Goal: Navigation & Orientation: Find specific page/section

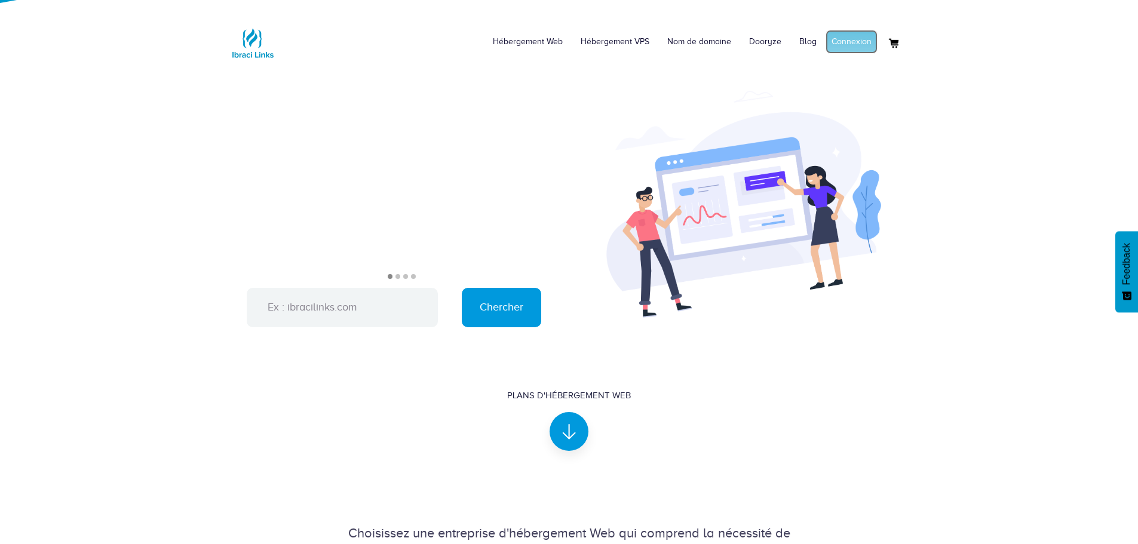
click at [850, 49] on link "Connexion" at bounding box center [852, 42] width 52 height 24
click at [847, 42] on link "Mon compte" at bounding box center [849, 42] width 58 height 24
click at [852, 40] on link "Connexion" at bounding box center [852, 42] width 52 height 24
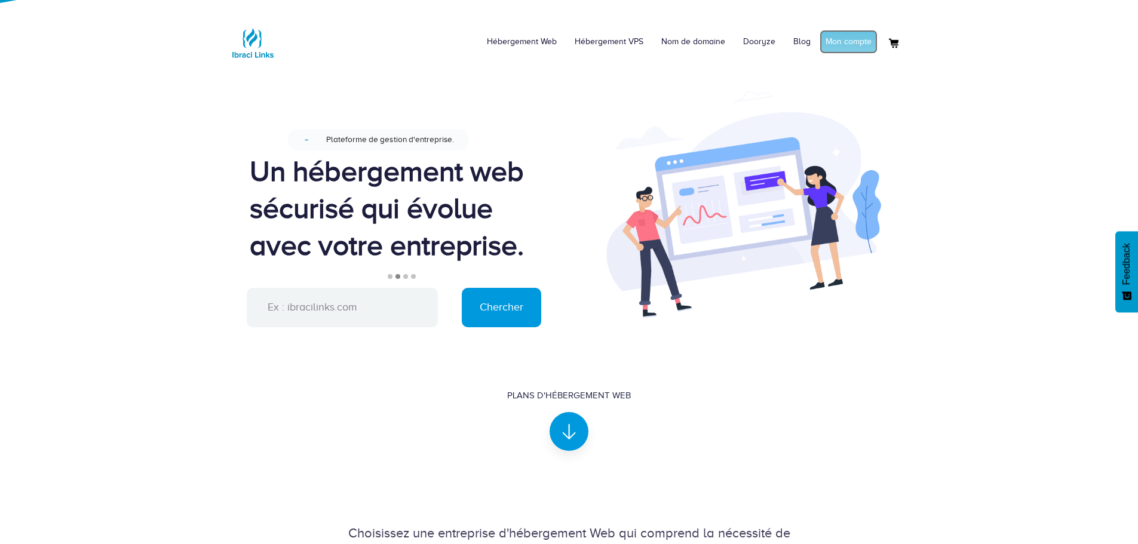
click at [856, 37] on link "Mon compte" at bounding box center [849, 42] width 58 height 24
